Goal: Transaction & Acquisition: Book appointment/travel/reservation

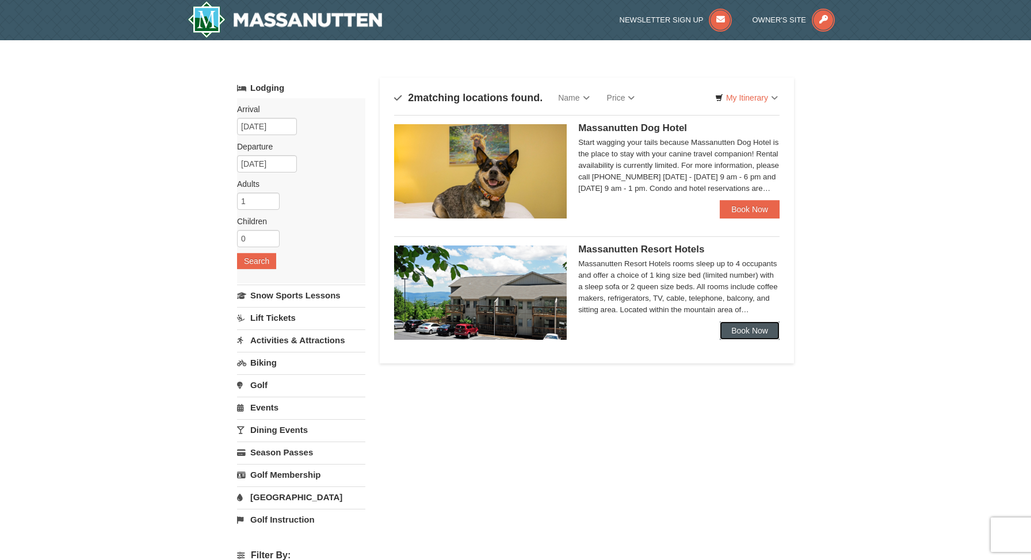
click at [746, 329] on link "Book Now" at bounding box center [749, 330] width 60 height 18
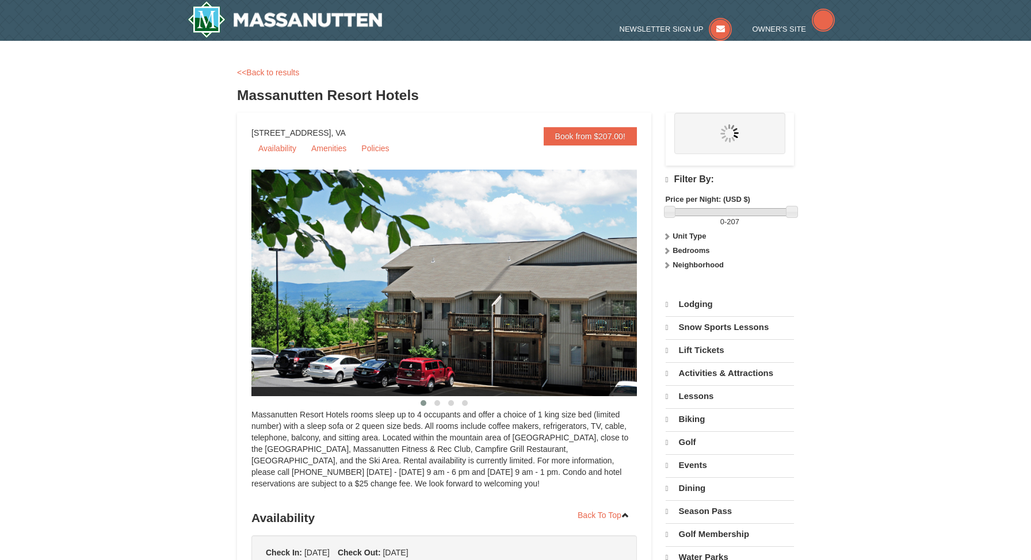
select select "10"
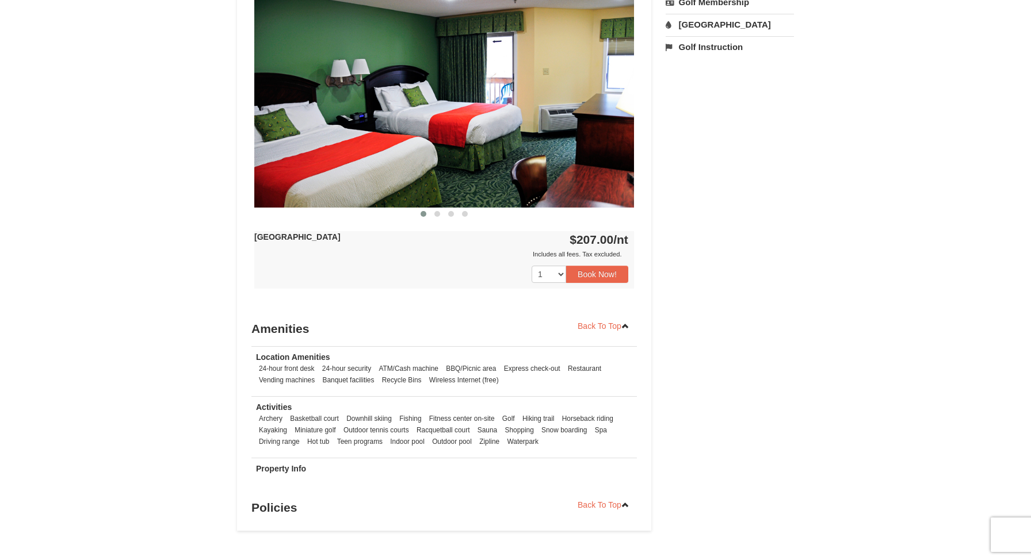
scroll to position [496, 0]
